Goal: Task Accomplishment & Management: Manage account settings

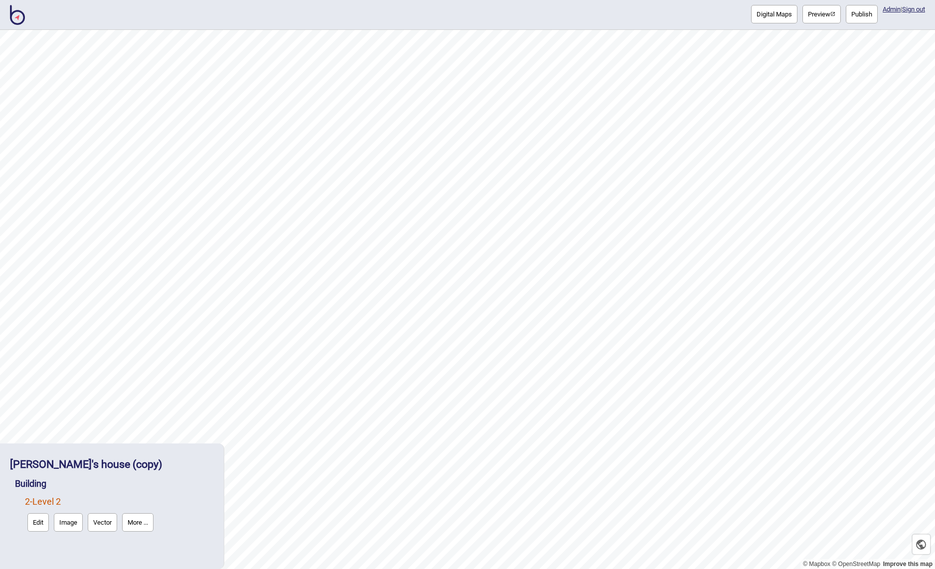
click at [20, 15] on img at bounding box center [17, 15] width 15 height 20
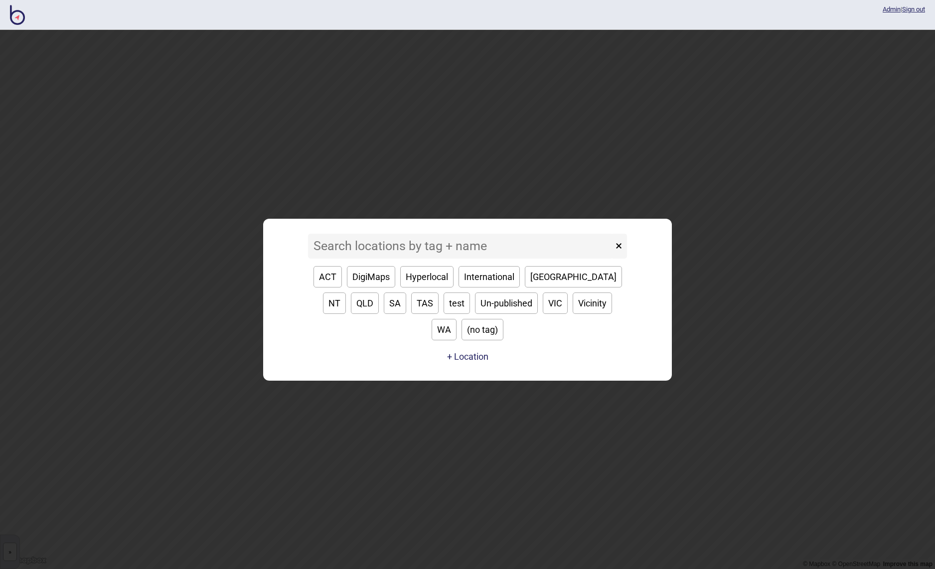
click at [364, 259] on input at bounding box center [460, 246] width 305 height 25
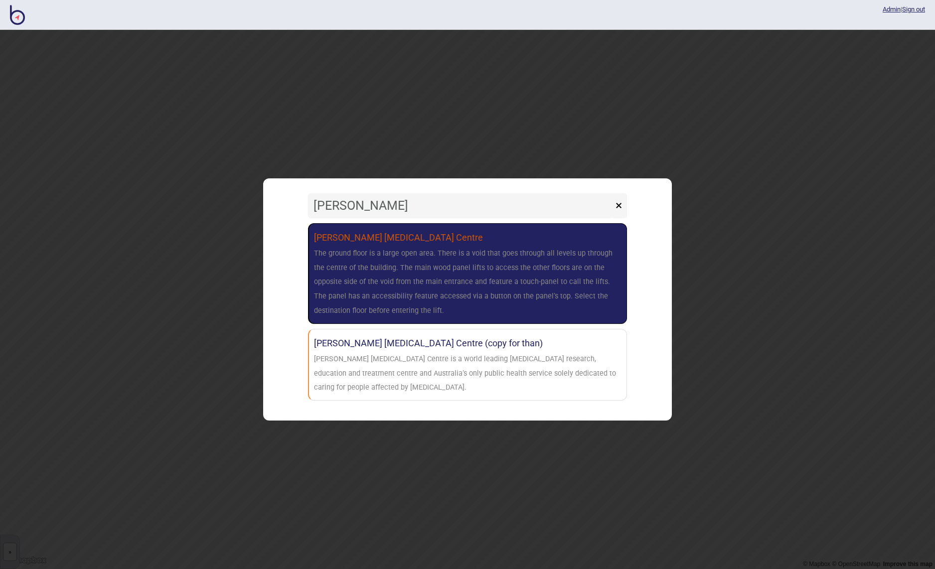
type input "[PERSON_NAME]"
click at [448, 296] on div "The ground floor is a large open area. There is a void that goes through all le…" at bounding box center [467, 283] width 307 height 72
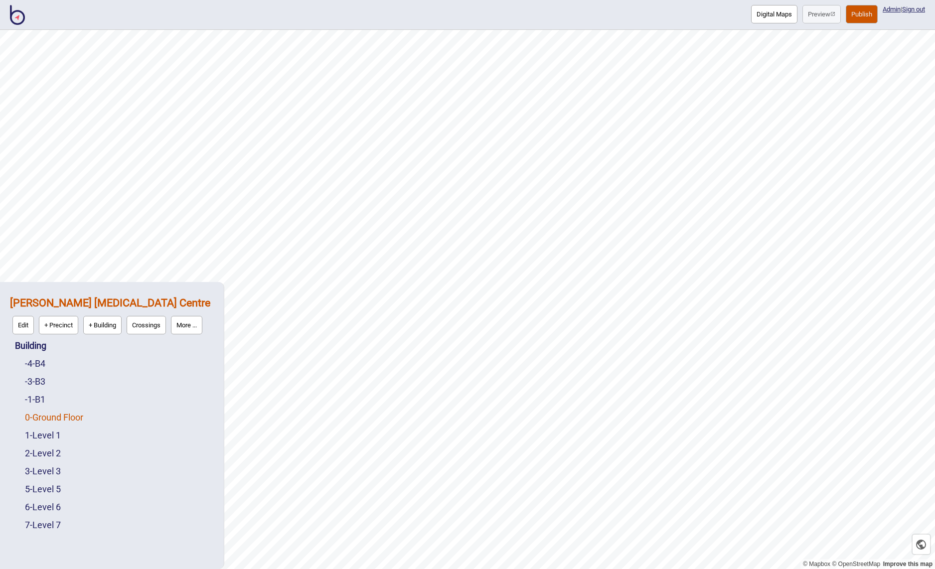
click at [53, 416] on link "0 - Ground Floor" at bounding box center [54, 417] width 58 height 10
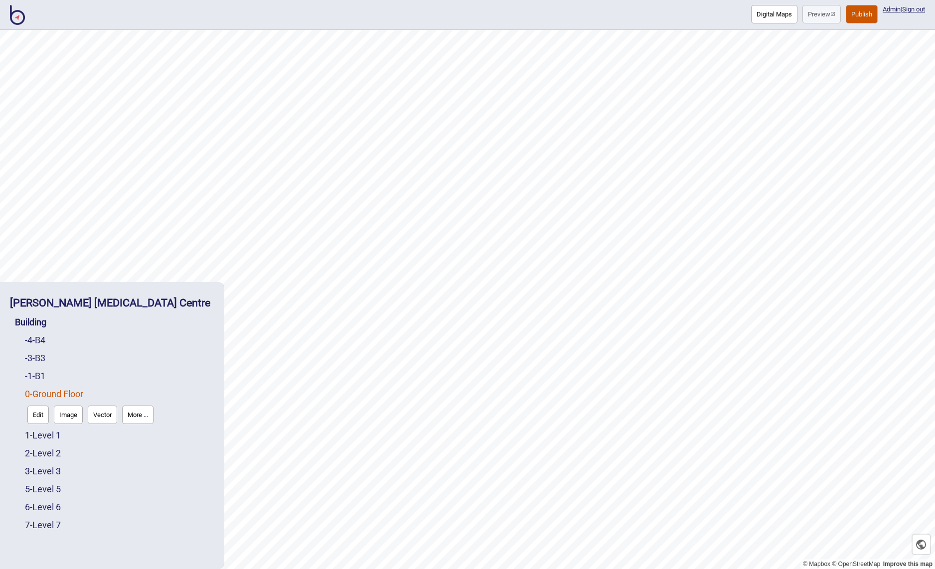
click at [18, 13] on img at bounding box center [17, 15] width 15 height 20
click at [35, 414] on button "Edit" at bounding box center [37, 415] width 21 height 18
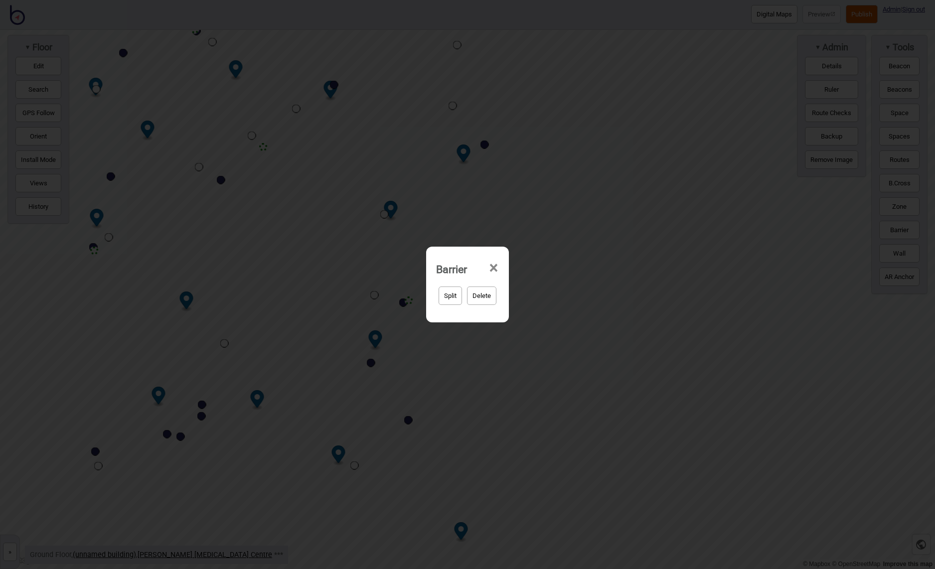
click at [246, 188] on div "Barrier × Split Delete" at bounding box center [467, 284] width 935 height 569
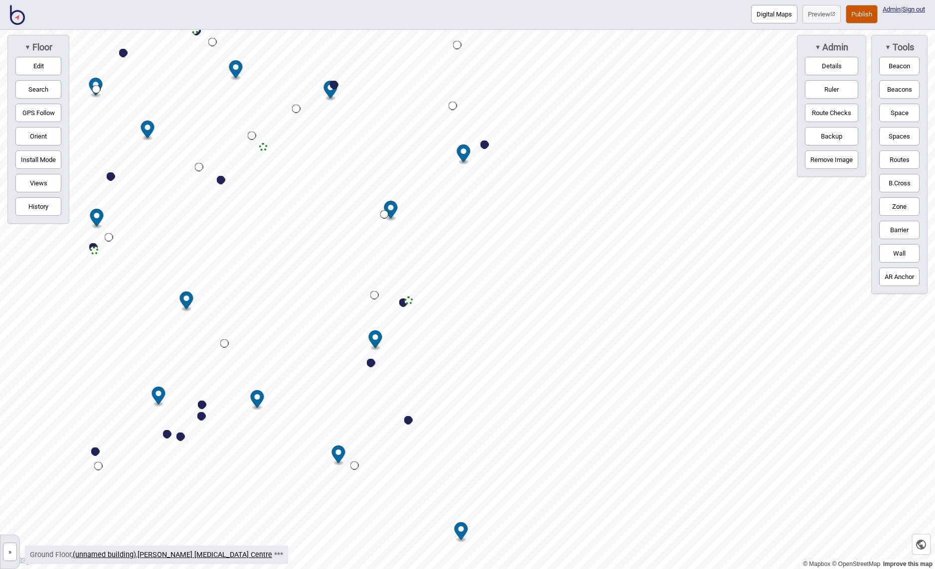
click at [222, 179] on div "Map marker" at bounding box center [221, 180] width 8 height 8
select select "Points of Interest"
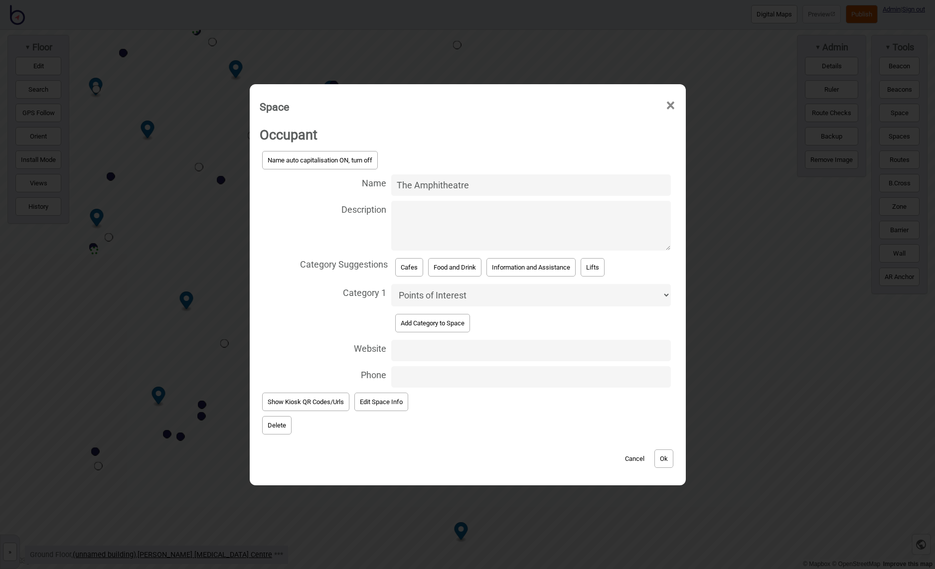
click at [672, 104] on span "×" at bounding box center [670, 105] width 10 height 33
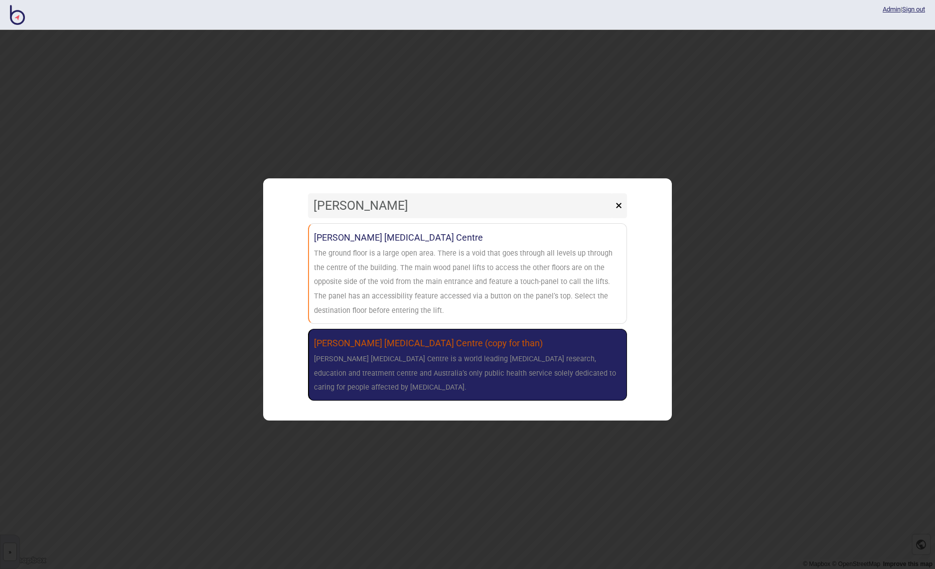
click at [431, 376] on div "Peter MacCallum Cancer Centre is a world leading cancer research, education and…" at bounding box center [467, 373] width 307 height 43
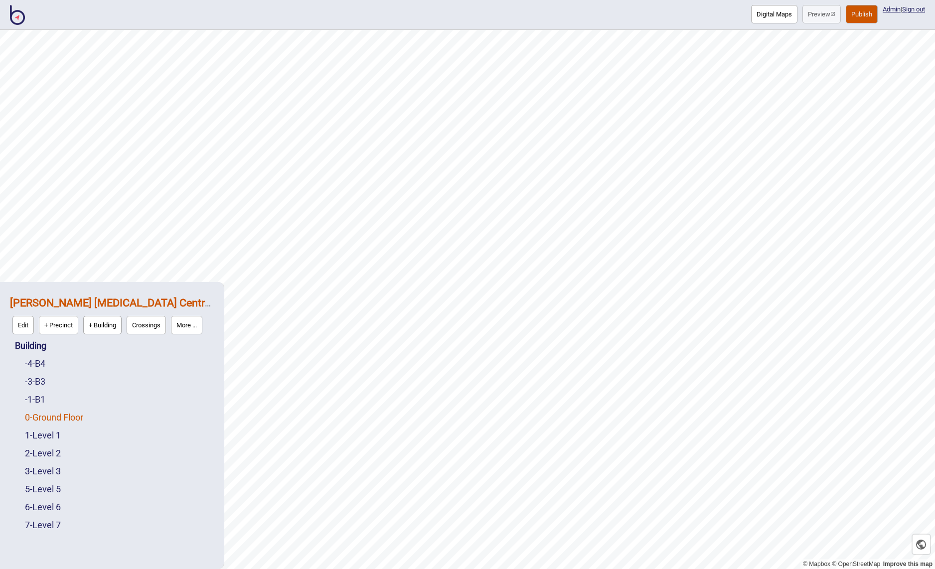
click at [53, 414] on link "0 - Ground Floor" at bounding box center [54, 417] width 58 height 10
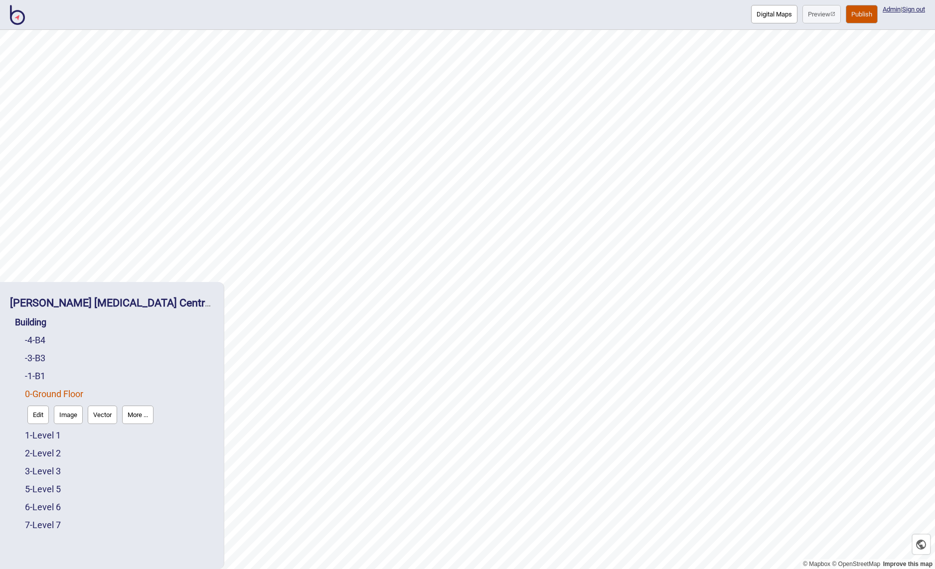
click at [40, 415] on button "Edit" at bounding box center [37, 415] width 21 height 18
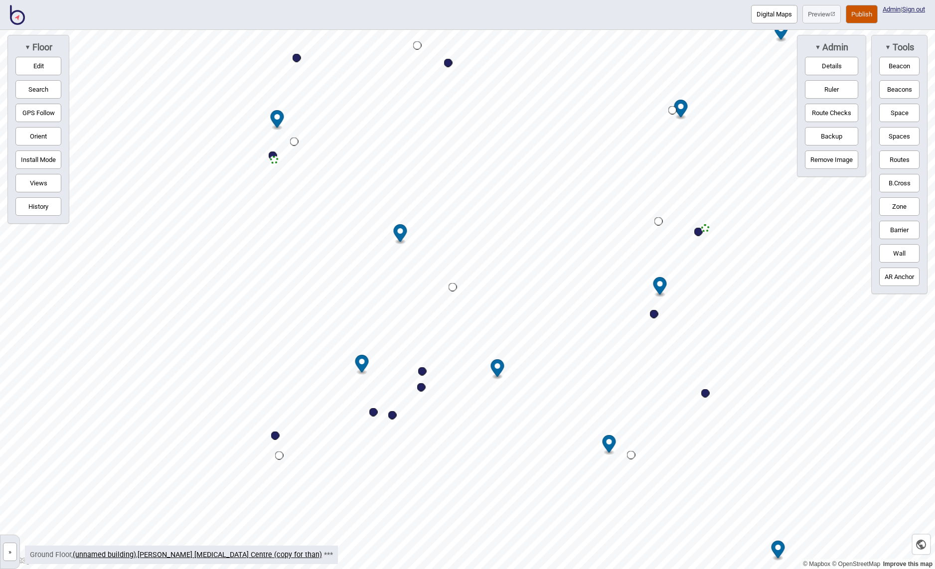
click at [447, 61] on div "Map marker" at bounding box center [448, 63] width 8 height 8
select select "Points of Interest"
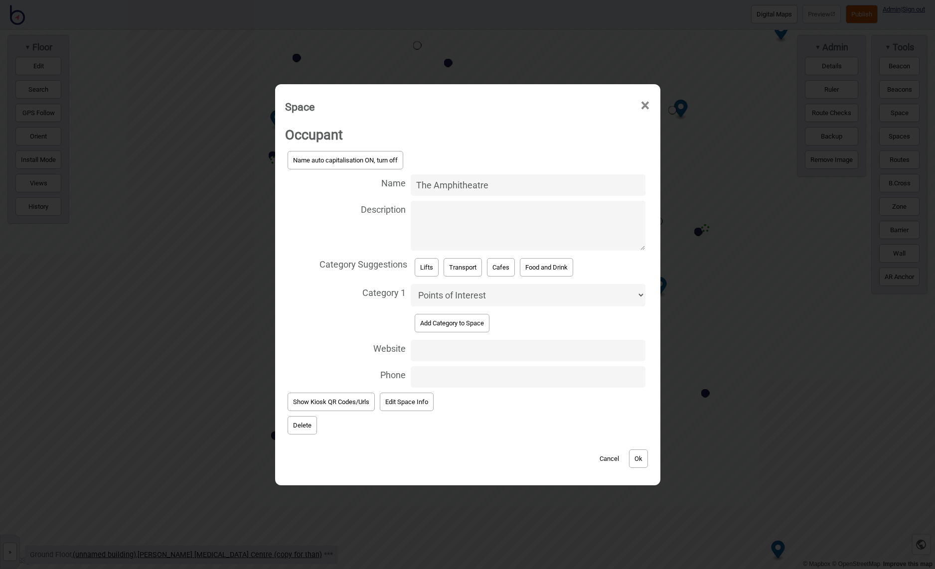
click at [418, 354] on input "Website" at bounding box center [528, 350] width 234 height 21
click at [426, 382] on input "Phone" at bounding box center [528, 376] width 234 height 21
click at [420, 349] on input "Website" at bounding box center [528, 350] width 234 height 21
click at [441, 379] on input "Phone" at bounding box center [528, 376] width 234 height 21
click at [408, 404] on button "Edit Space Info" at bounding box center [407, 402] width 54 height 18
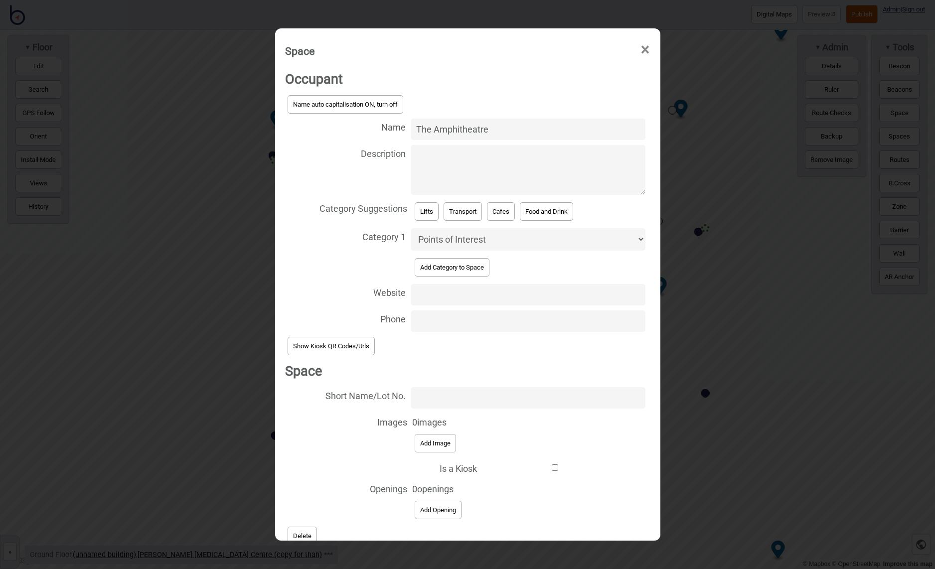
click at [644, 50] on span "×" at bounding box center [645, 49] width 10 height 33
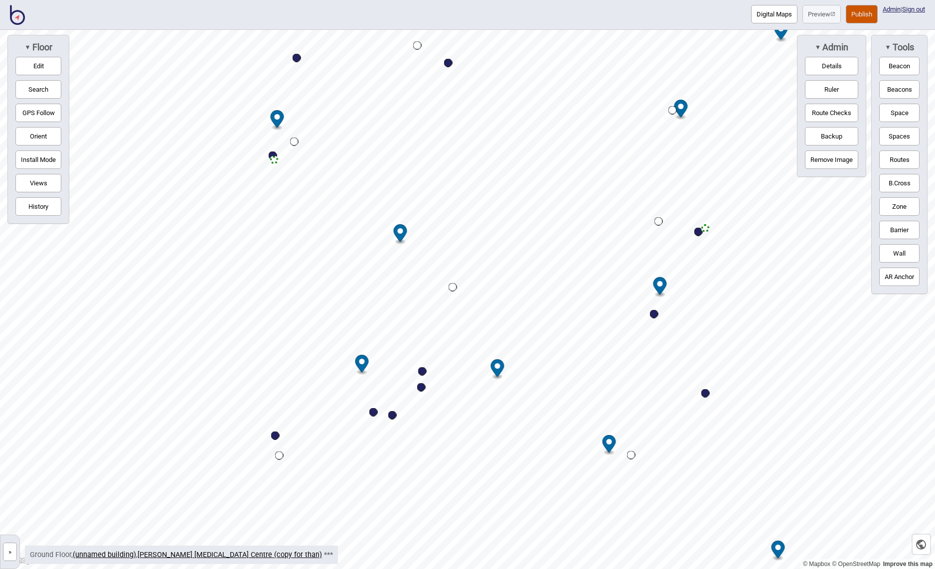
click at [448, 61] on div "Map marker" at bounding box center [448, 63] width 8 height 8
select select "Points of Interest"
